Goal: Information Seeking & Learning: Learn about a topic

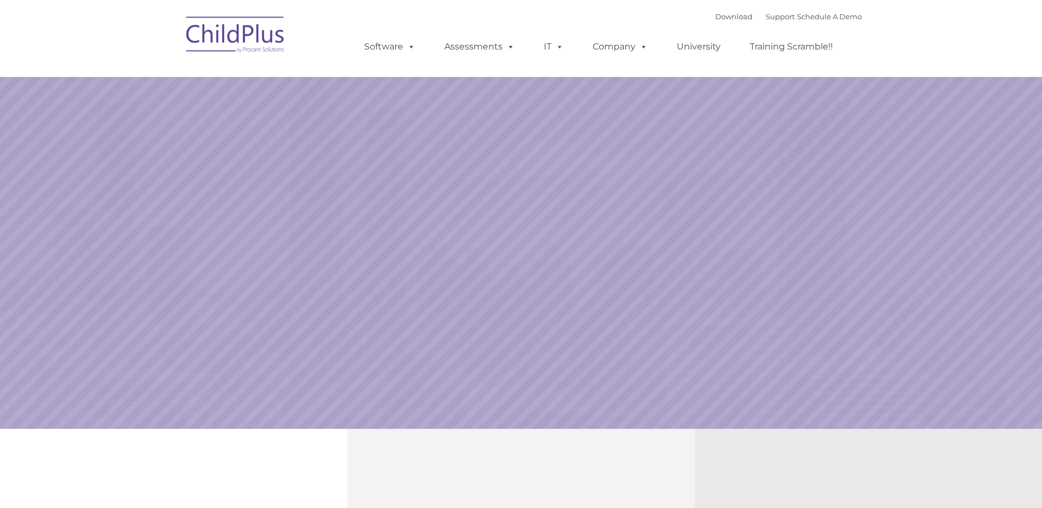
select select "MEDIUM"
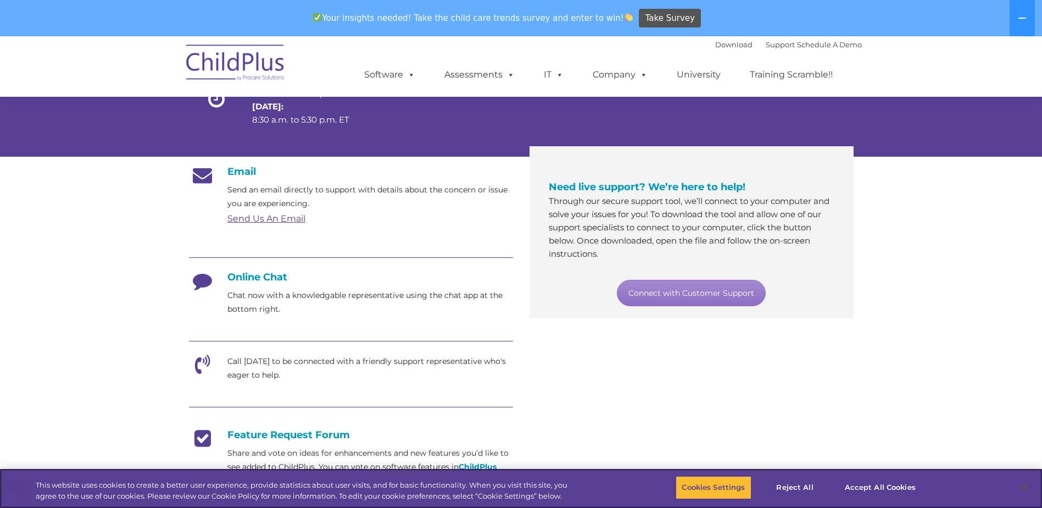
scroll to position [140, 0]
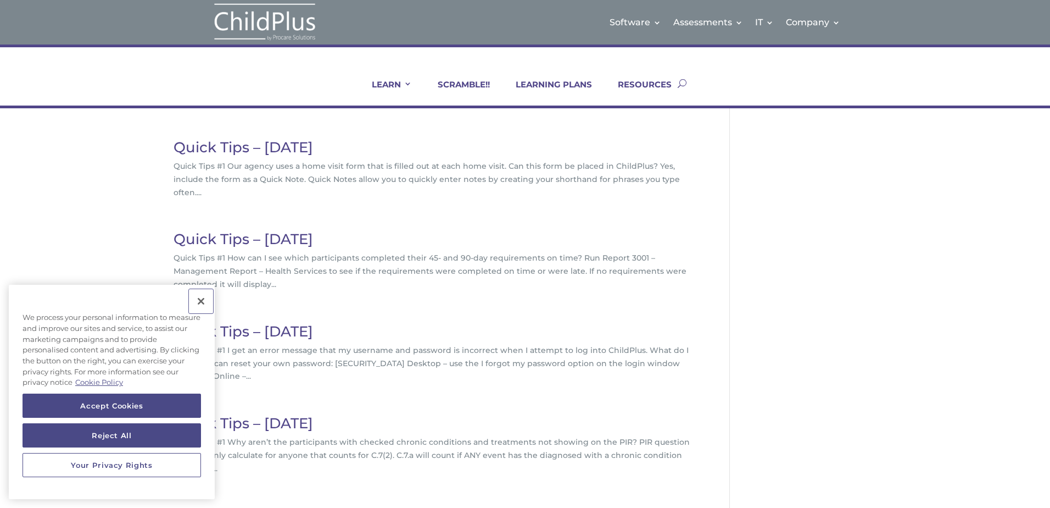
click at [199, 301] on button "Close" at bounding box center [201, 301] width 24 height 24
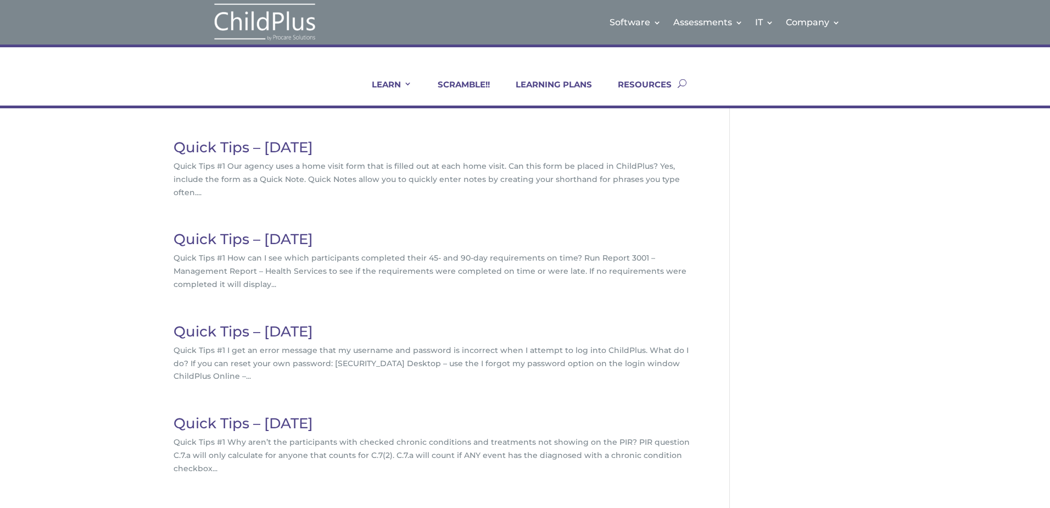
click at [682, 82] on button "button" at bounding box center [682, 83] width 9 height 45
type input "Professional Development logging"
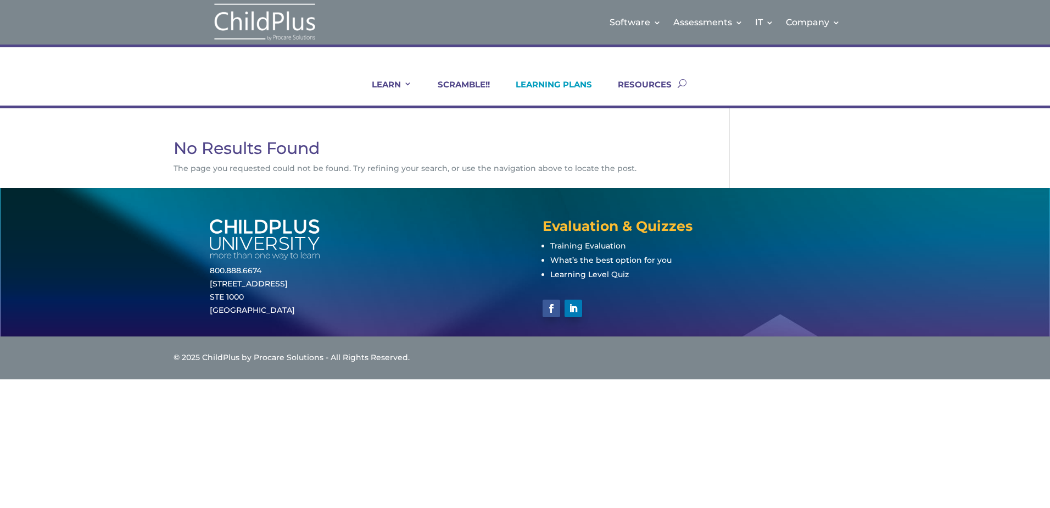
click at [550, 82] on link "LEARNING PLANS" at bounding box center [547, 92] width 90 height 26
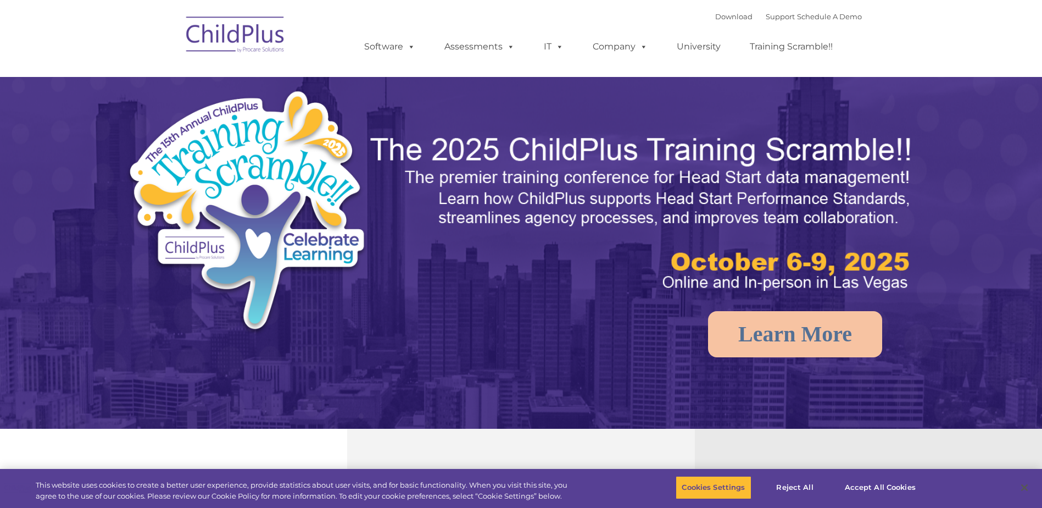
select select "MEDIUM"
